Goal: Find specific page/section: Find specific page/section

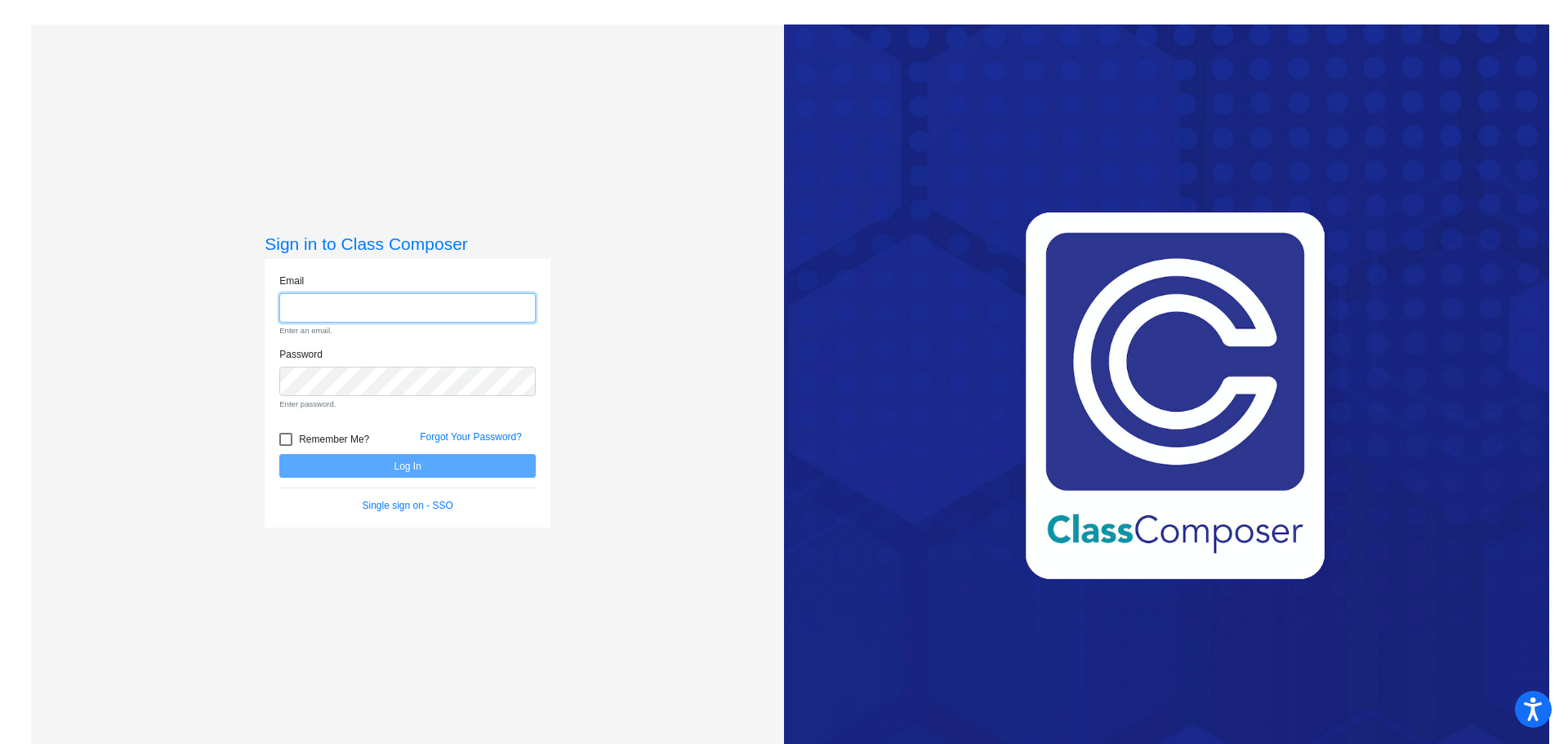
type input "[EMAIL_ADDRESS][DOMAIN_NAME]"
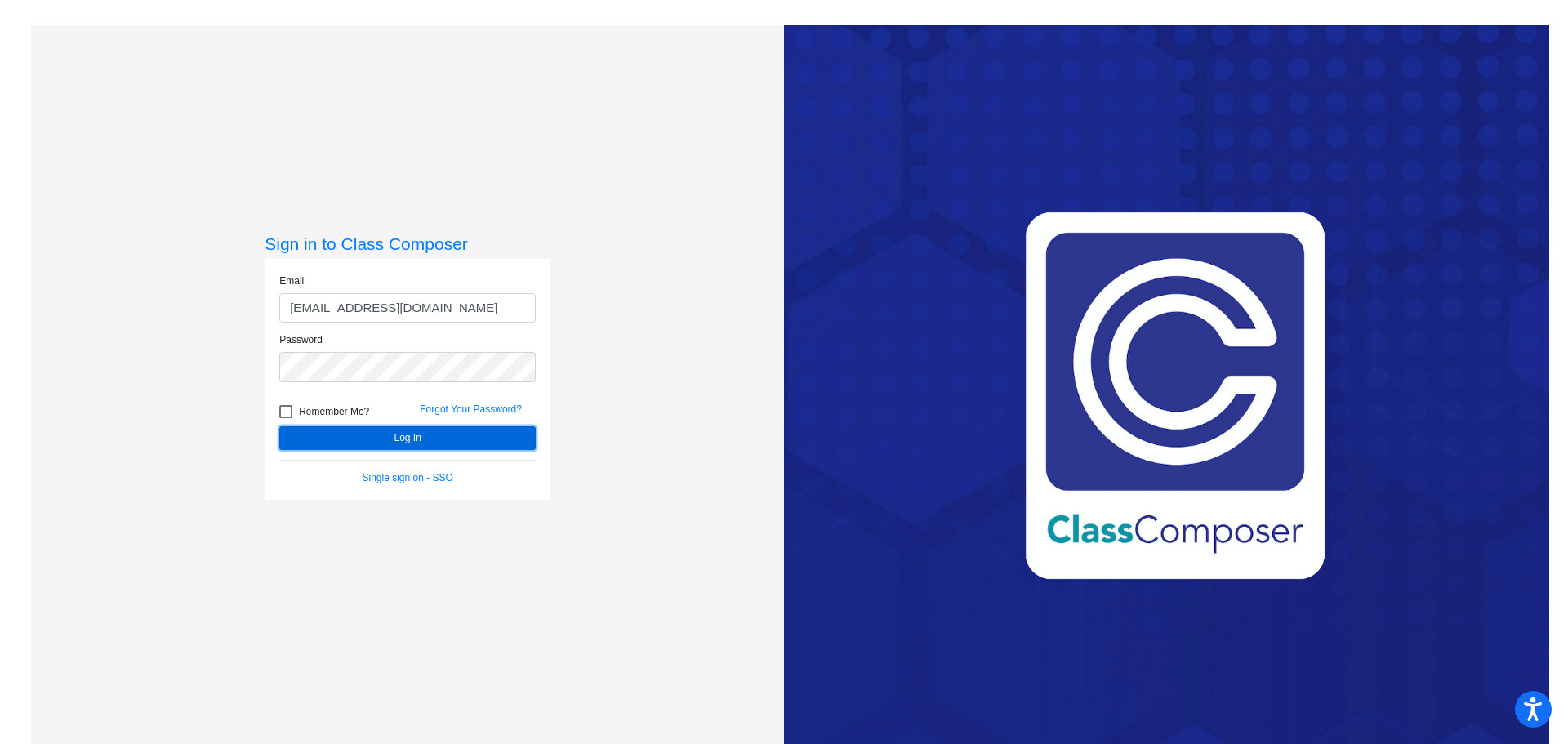
click at [412, 462] on form "Email [EMAIL_ADDRESS][DOMAIN_NAME] Password Remember Me? Forgot Your Password? …" at bounding box center [407, 380] width 256 height 211
click at [402, 435] on button "Log In" at bounding box center [407, 438] width 256 height 24
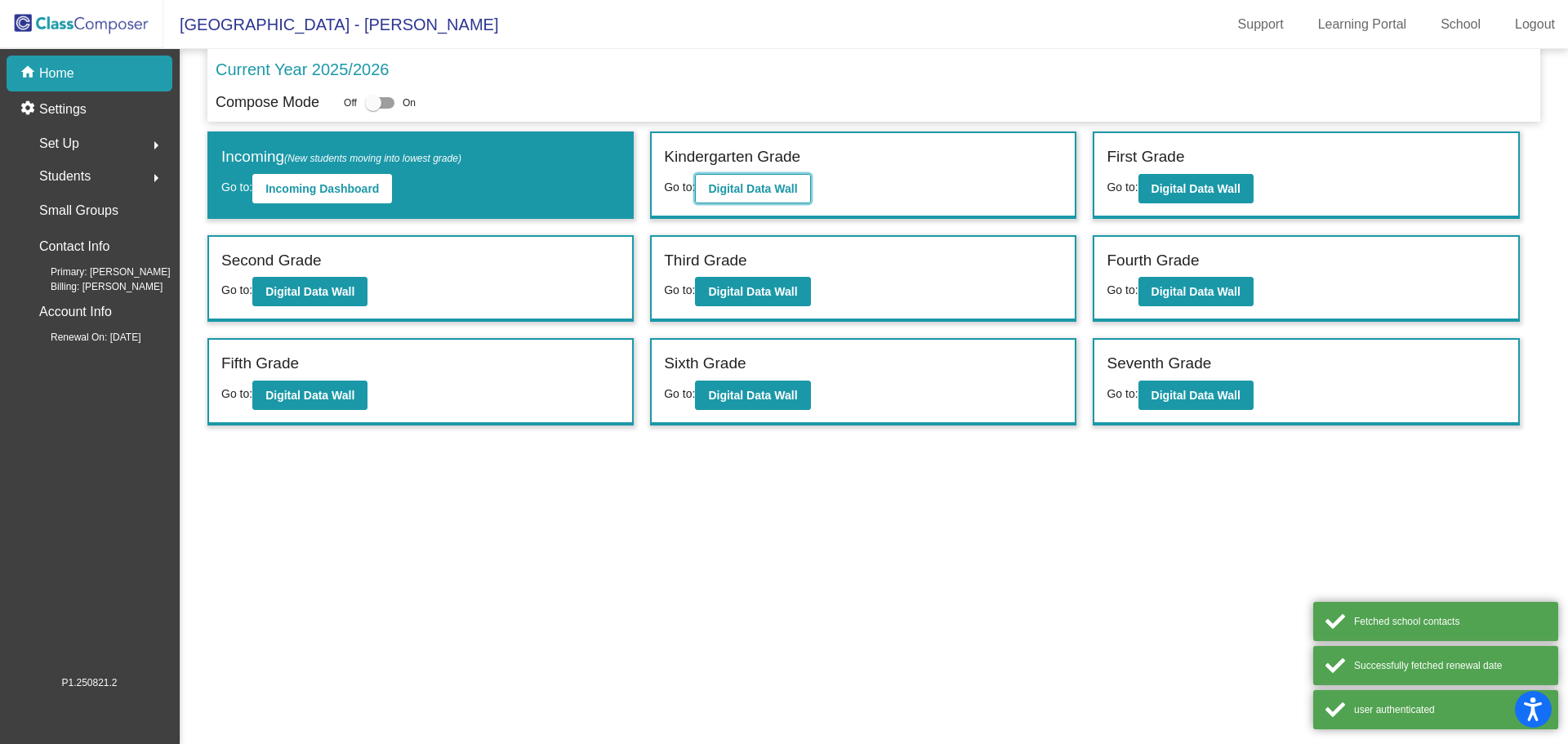
click at [769, 187] on b "Digital Data Wall" at bounding box center [753, 188] width 89 height 13
